Goal: Check status

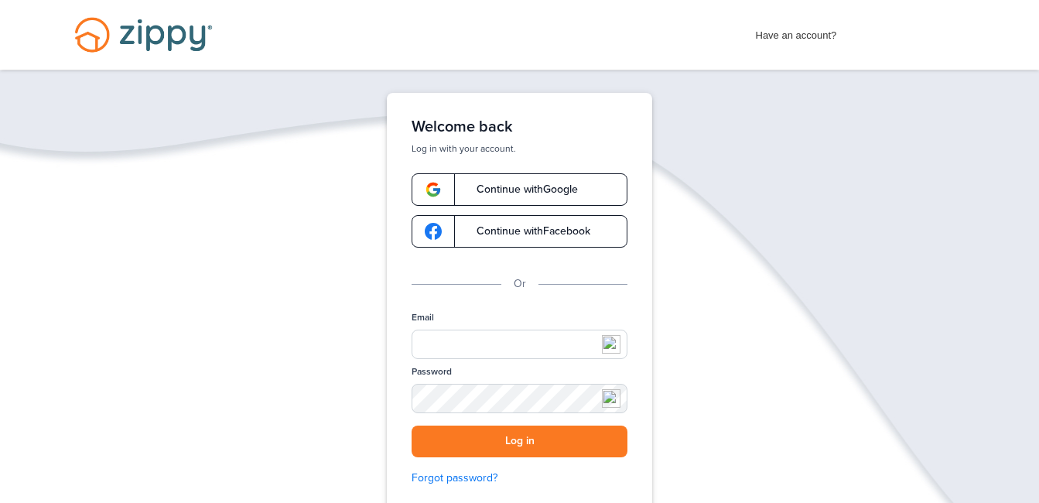
click at [474, 192] on span "Continue with Google" at bounding box center [519, 189] width 117 height 11
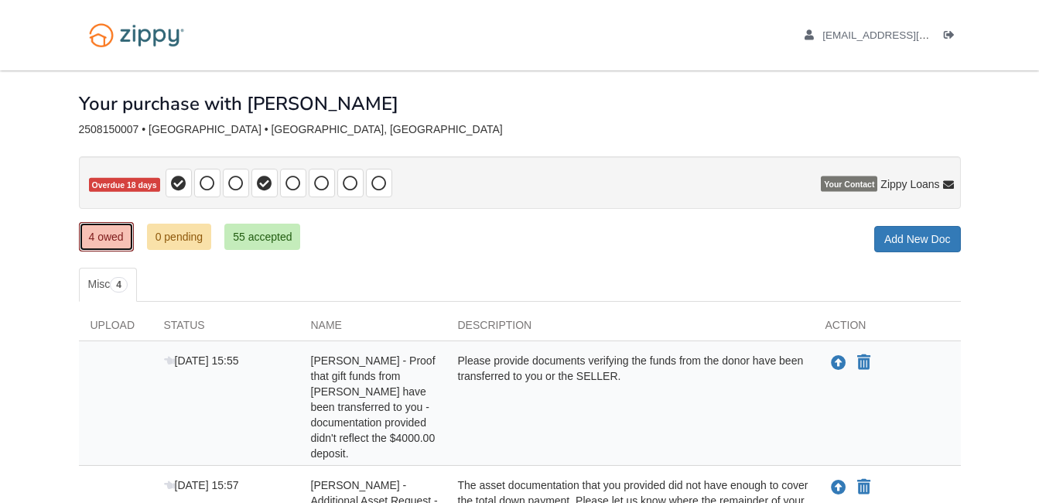
click at [114, 228] on link "4 owed" at bounding box center [106, 236] width 55 height 29
click at [263, 182] on icon at bounding box center [264, 183] width 15 height 15
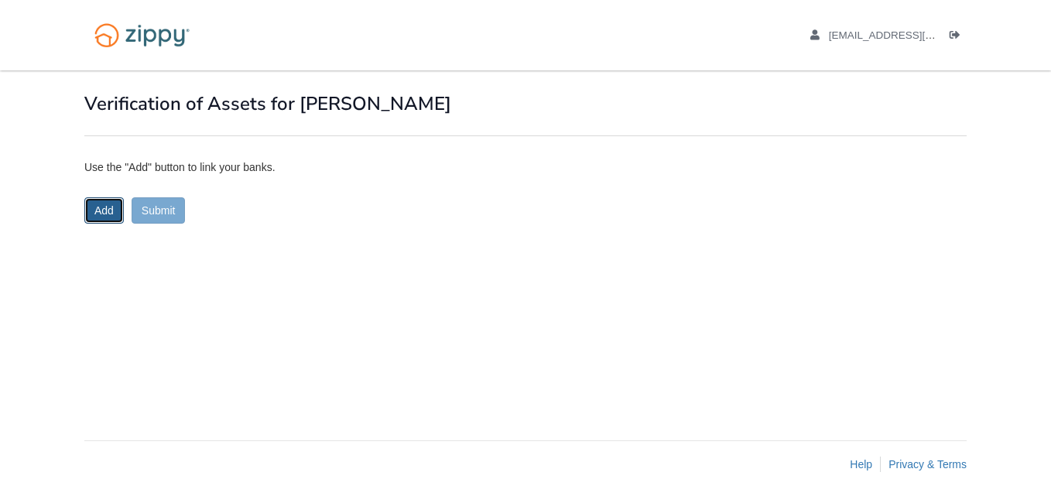
click at [108, 207] on button "Add" at bounding box center [103, 210] width 39 height 26
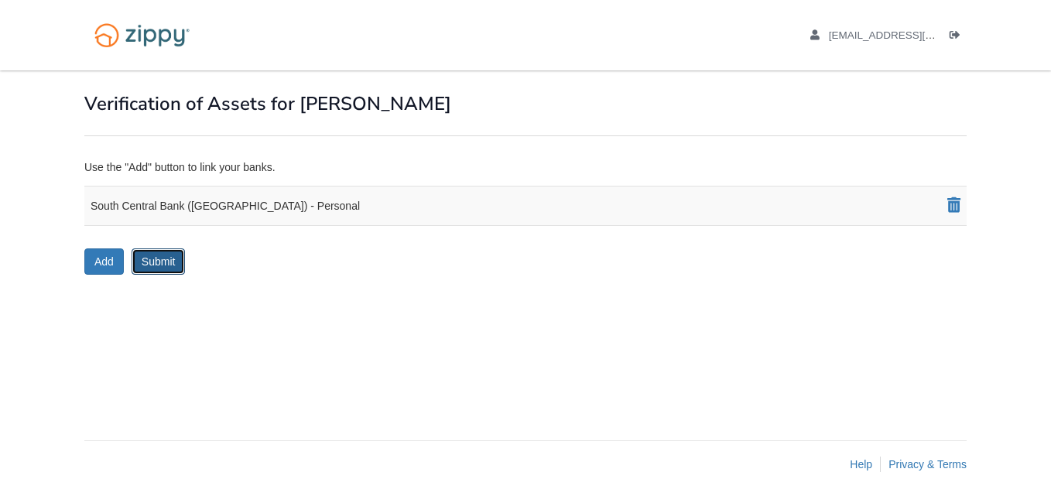
click at [154, 271] on button "Submit" at bounding box center [159, 261] width 54 height 26
